Goal: Transaction & Acquisition: Purchase product/service

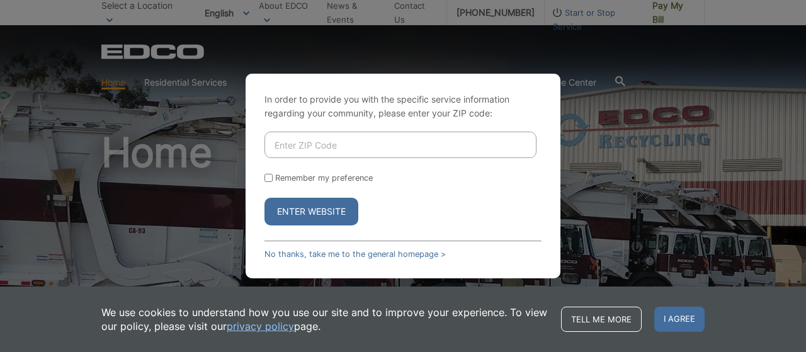
click at [304, 147] on input "Enter ZIP Code" at bounding box center [401, 145] width 272 height 26
type input "91941"
click at [268, 176] on input "Remember my preference" at bounding box center [269, 178] width 8 height 8
checkbox input "true"
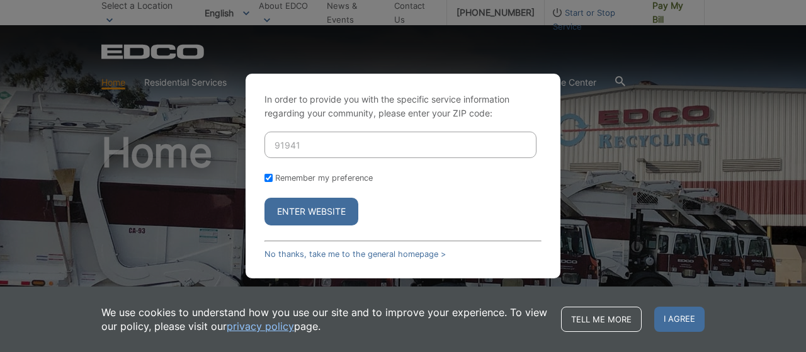
click at [294, 210] on button "Enter Website" at bounding box center [312, 212] width 94 height 28
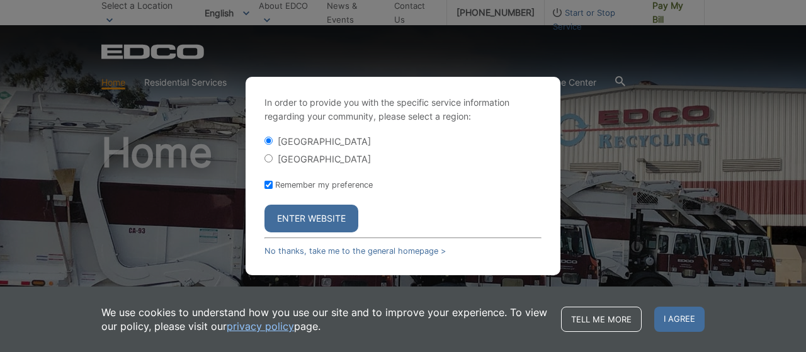
click at [266, 159] on input "[GEOGRAPHIC_DATA]" at bounding box center [269, 158] width 8 height 8
radio input "true"
click at [297, 217] on button "Enter Website" at bounding box center [312, 219] width 94 height 28
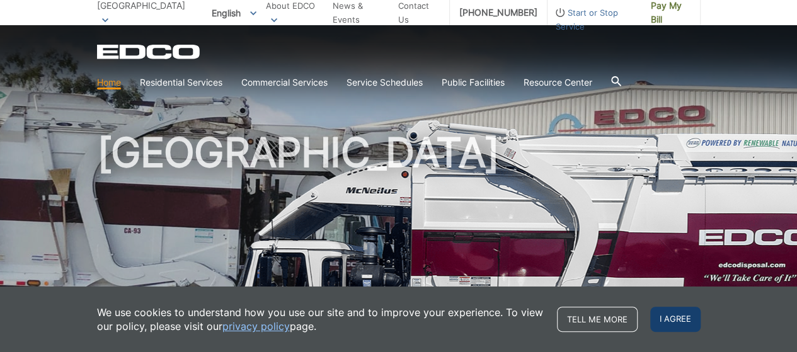
click at [690, 317] on span "I agree" at bounding box center [675, 319] width 50 height 25
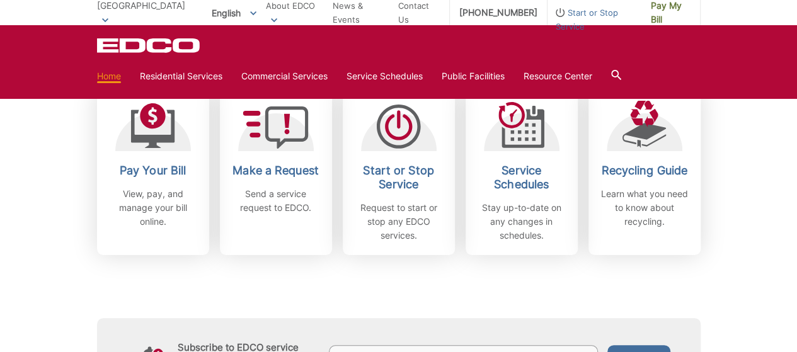
scroll to position [315, 0]
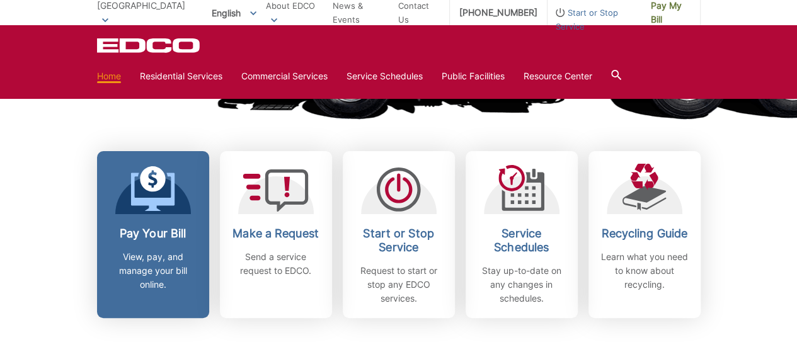
drag, startPoint x: 530, startPoint y: 198, endPoint x: 166, endPoint y: 235, distance: 365.3
click at [166, 235] on h2 "Pay Your Bill" at bounding box center [152, 234] width 93 height 14
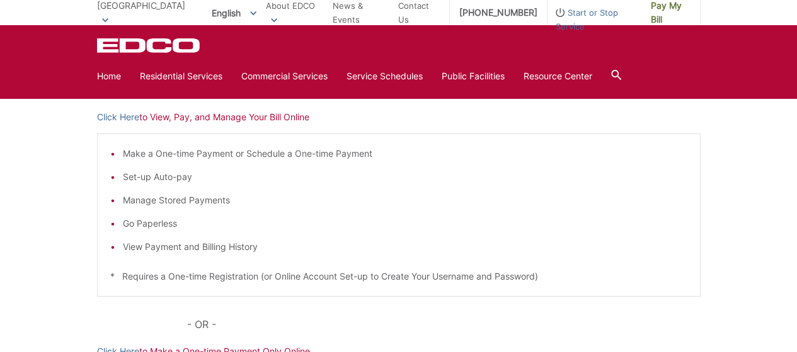
scroll to position [189, 0]
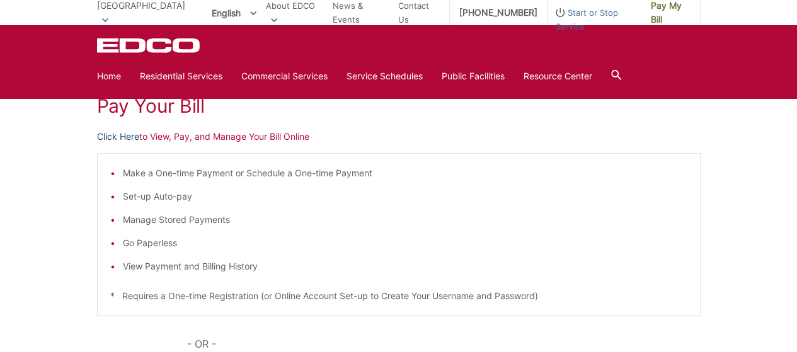
click at [125, 136] on link "Click Here" at bounding box center [118, 137] width 42 height 14
